Goal: Find contact information: Find contact information

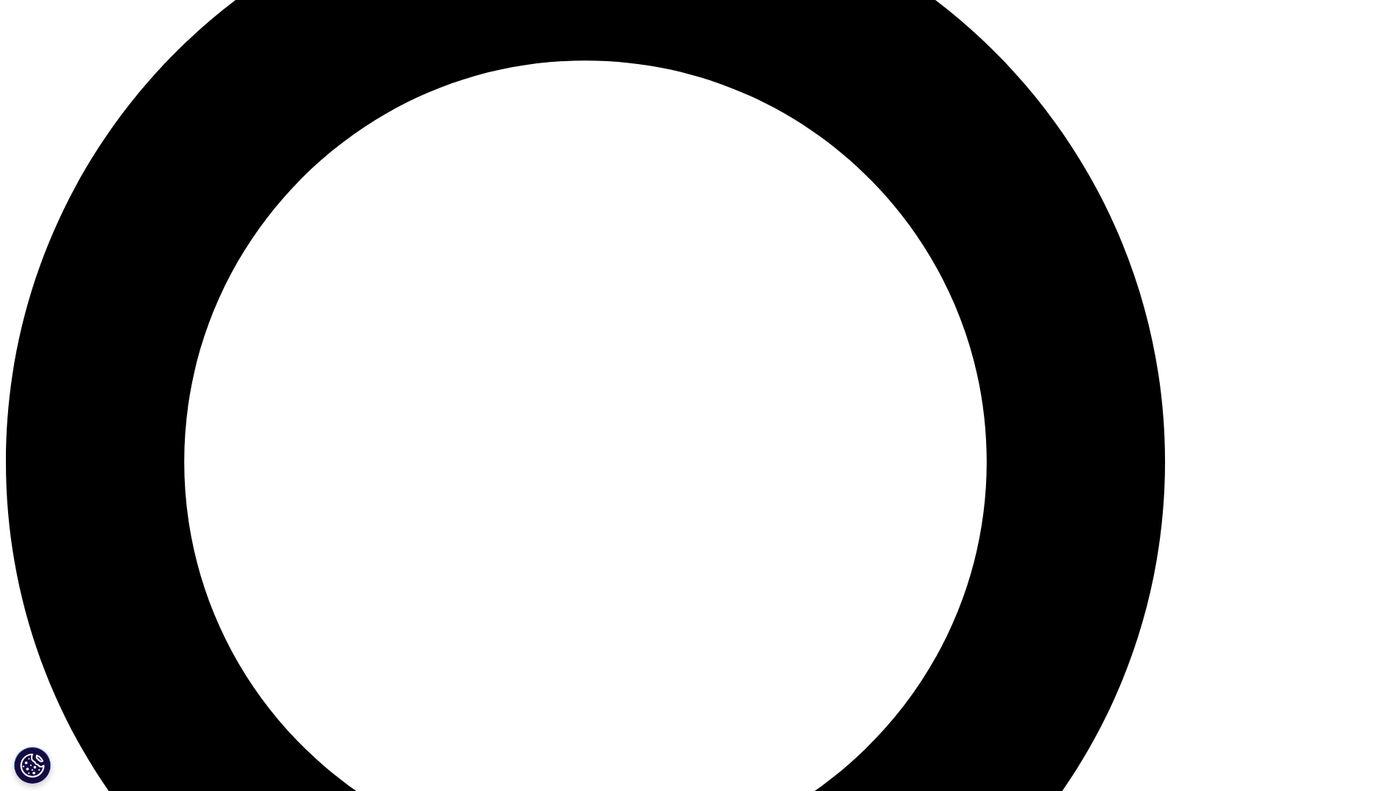
scroll to position [1515, 0]
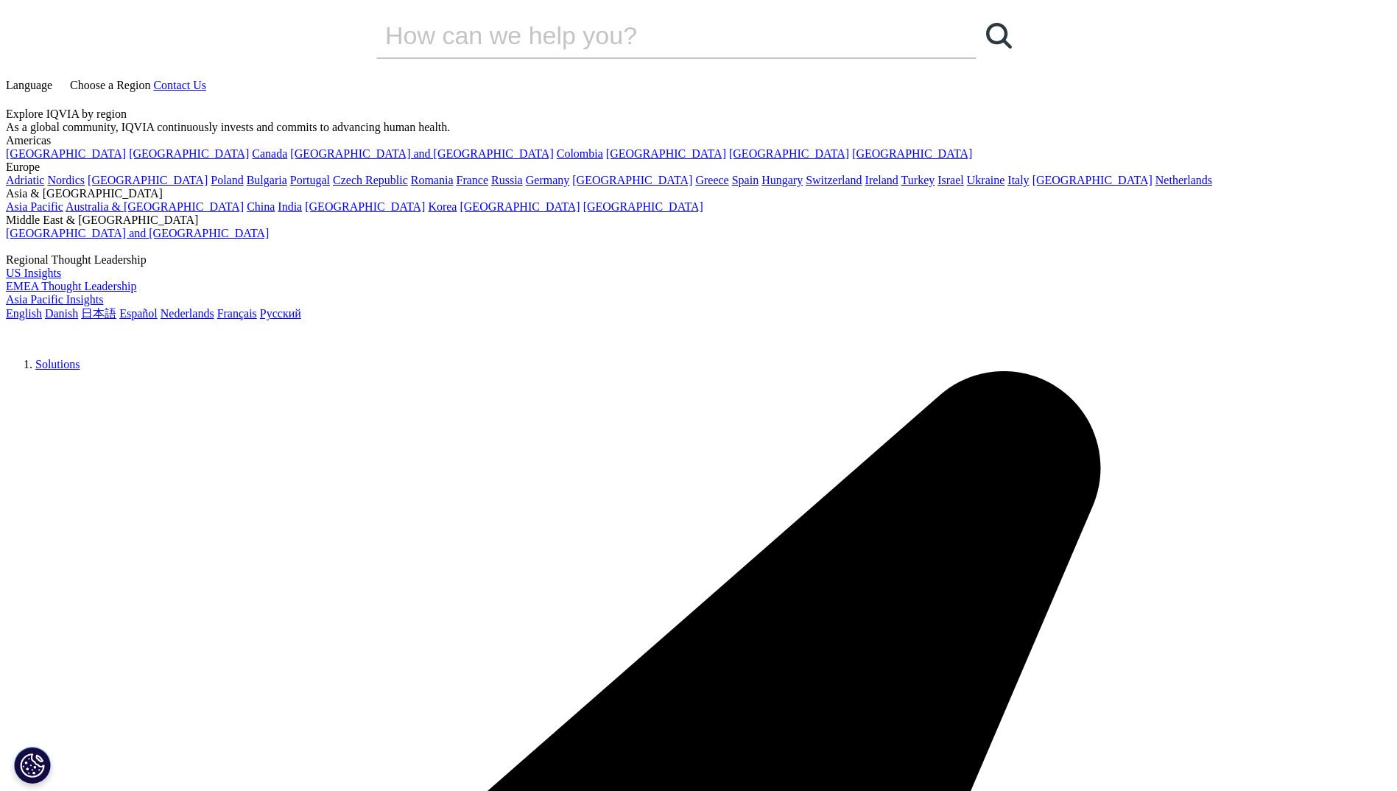
click at [206, 79] on span "Contact Us" at bounding box center [179, 85] width 53 height 13
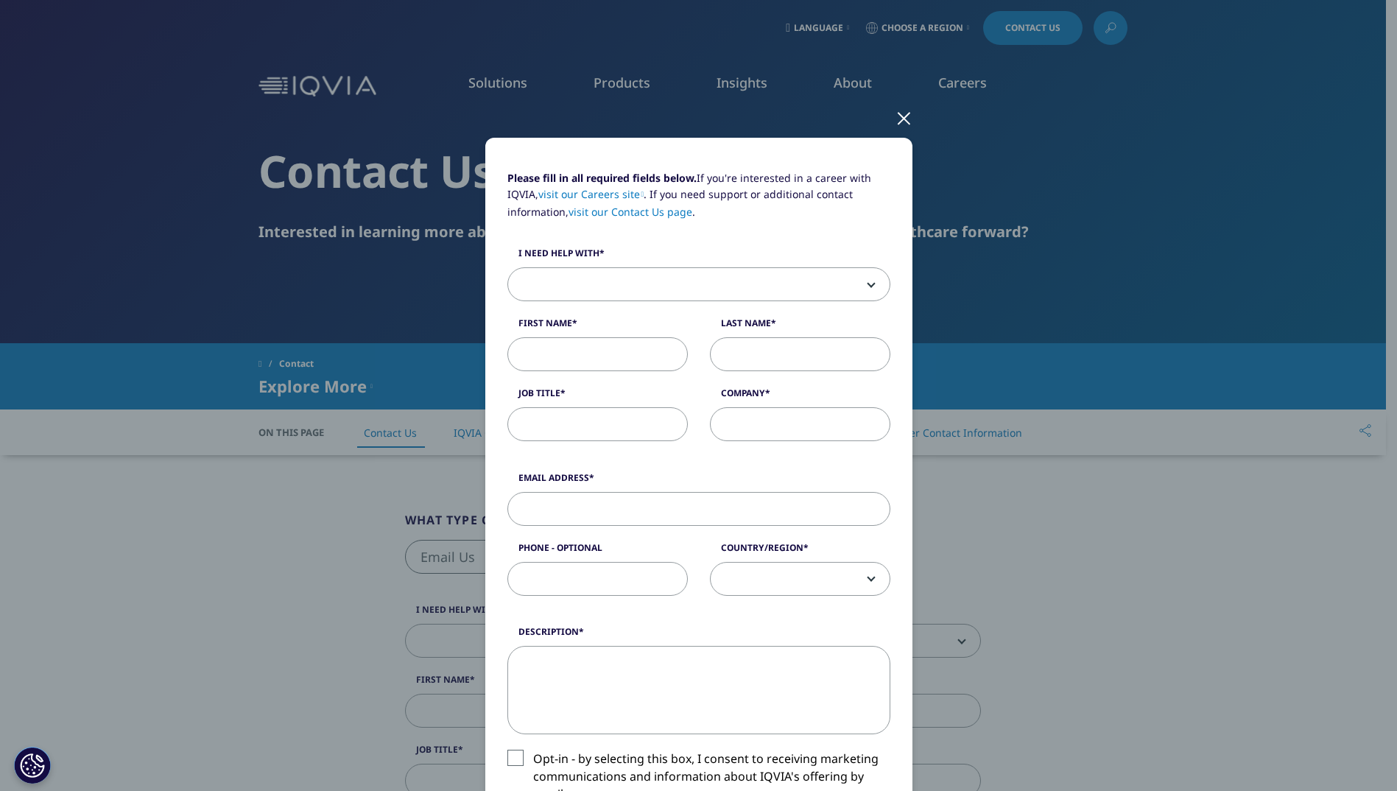
click at [900, 118] on div at bounding box center [904, 117] width 17 height 41
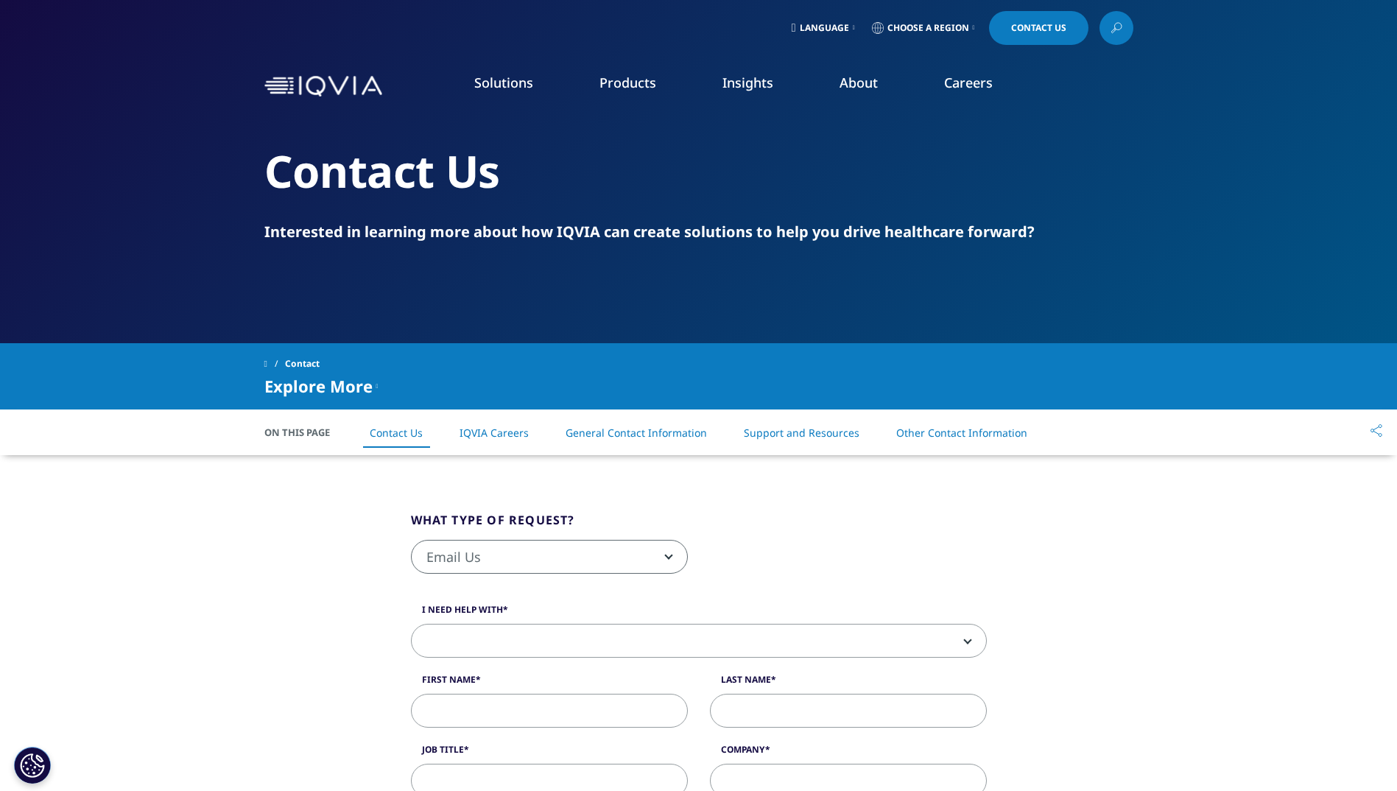
click at [487, 435] on link "IQVIA Careers" at bounding box center [494, 433] width 69 height 14
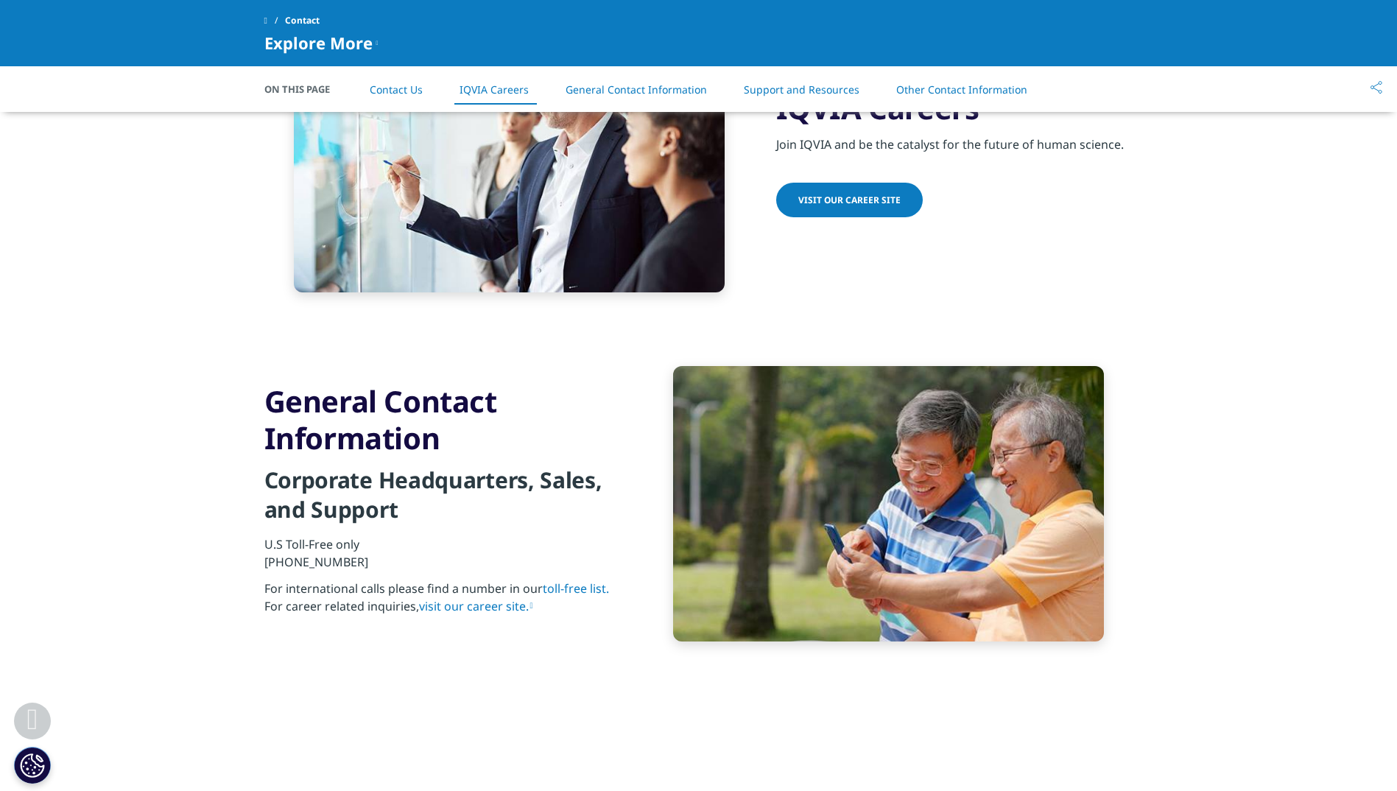
scroll to position [1313, 0]
click at [881, 203] on span "Visit our Career Site" at bounding box center [849, 199] width 102 height 13
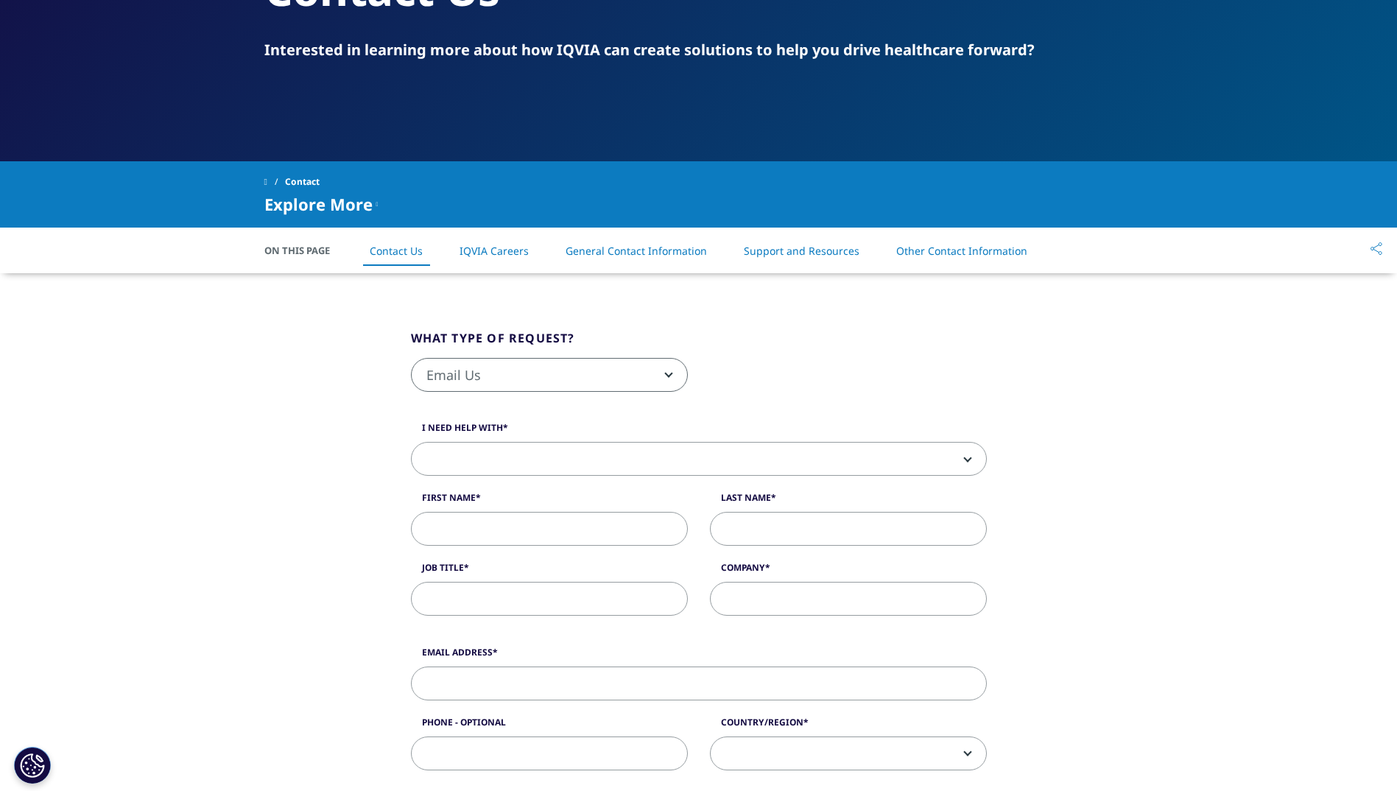
scroll to position [0, 0]
